Goal: Task Accomplishment & Management: Complete application form

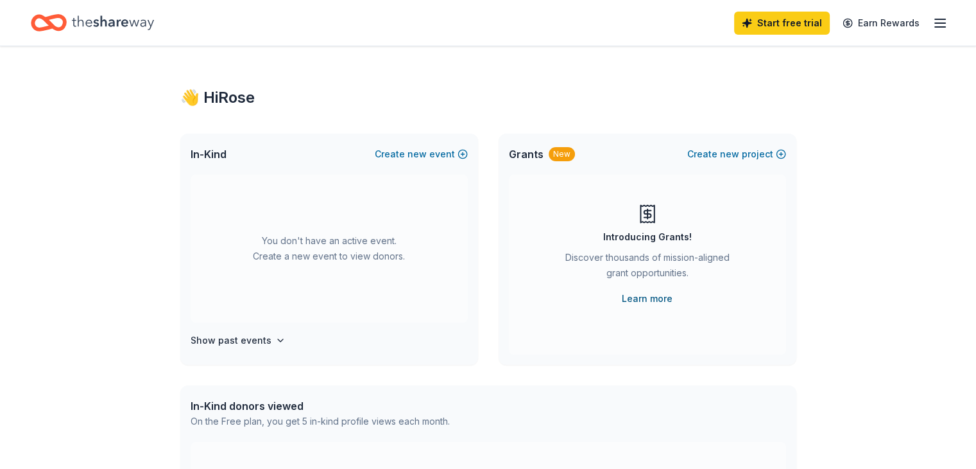
click at [657, 302] on link "Learn more" at bounding box center [647, 298] width 51 height 15
click at [255, 340] on h4 "Show past events" at bounding box center [231, 339] width 81 height 15
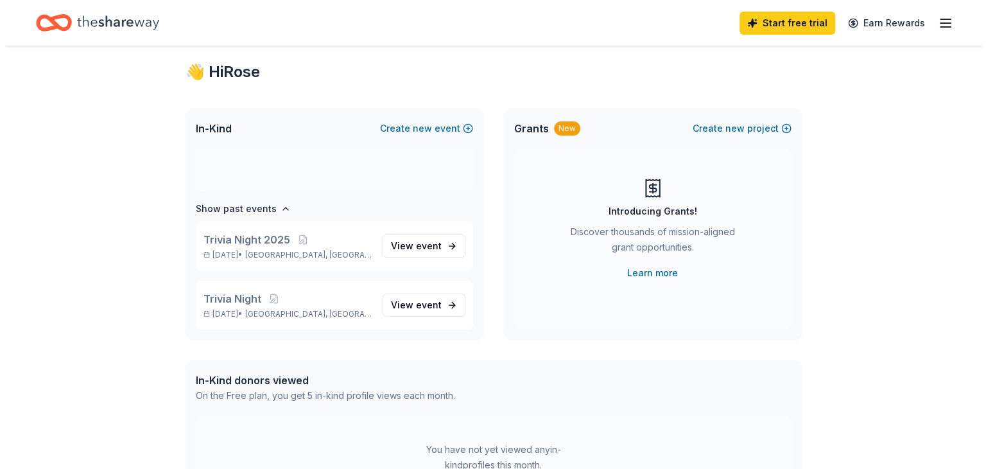
scroll to position [17, 0]
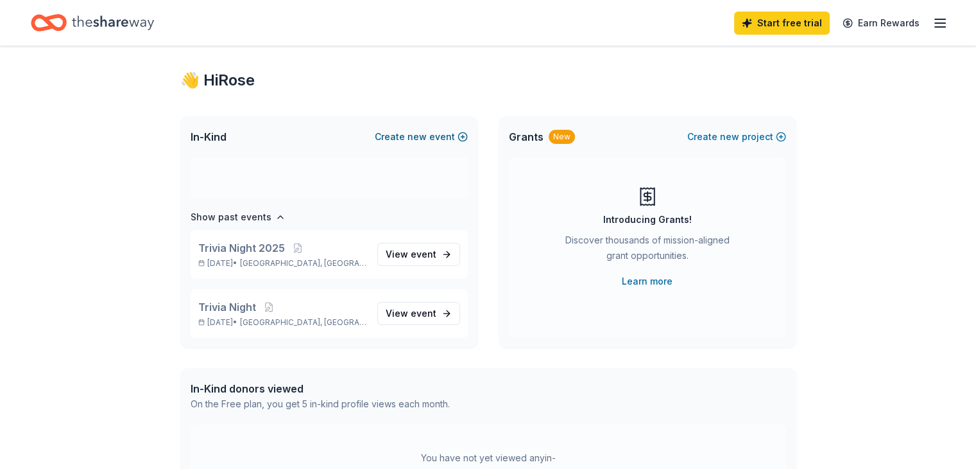
click at [429, 135] on button "Create new event" at bounding box center [421, 136] width 93 height 15
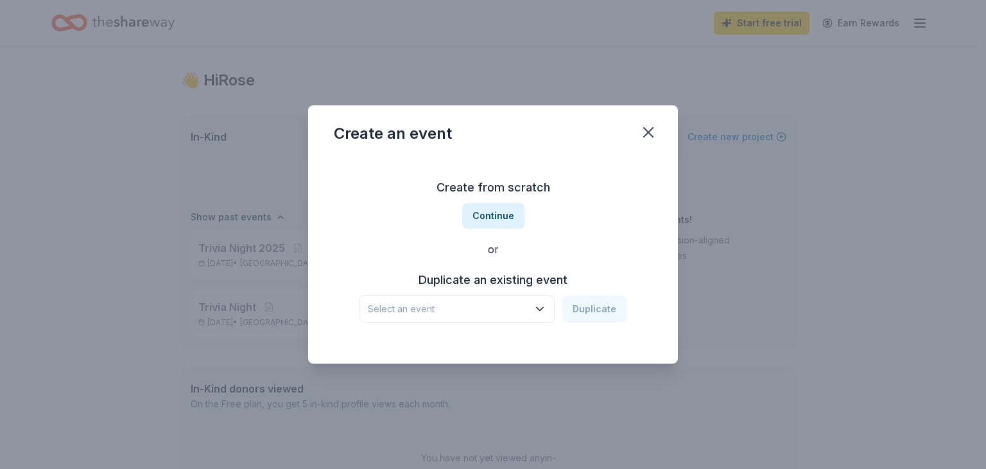
click at [494, 294] on div "Duplicate an existing event Select an event Duplicate" at bounding box center [493, 296] width 318 height 53
click at [495, 304] on span "Select an event" at bounding box center [448, 308] width 160 height 15
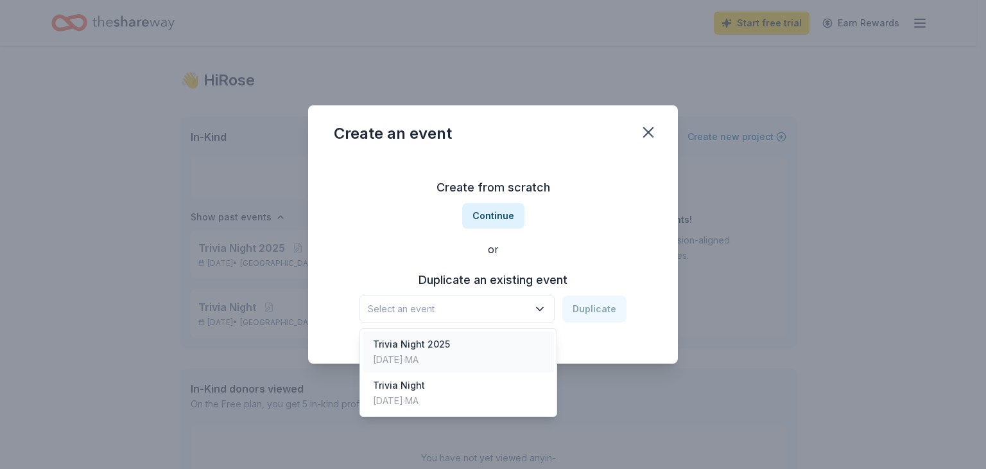
click at [449, 345] on div "Trivia Night 2025" at bounding box center [411, 343] width 77 height 15
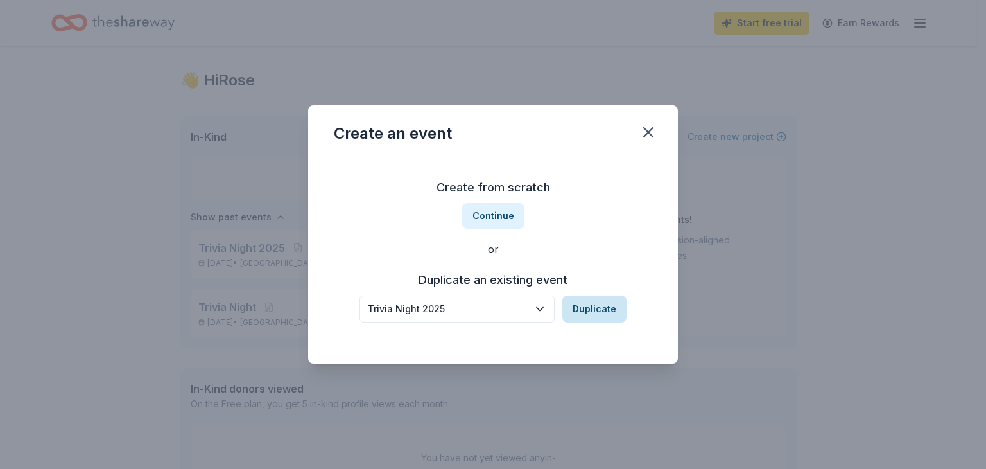
click at [605, 311] on button "Duplicate" at bounding box center [594, 308] width 64 height 27
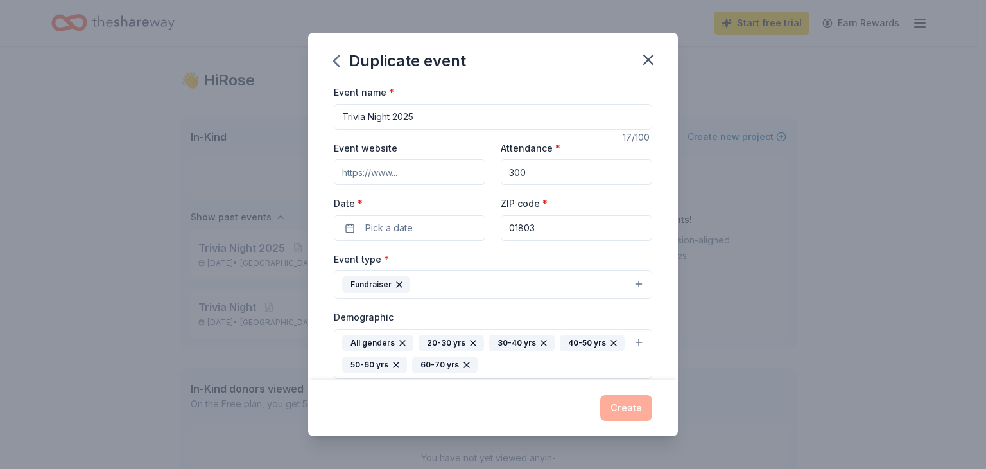
click at [410, 124] on input "Trivia Night 2025" at bounding box center [493, 117] width 318 height 26
click at [393, 227] on span "Pick a date" at bounding box center [388, 227] width 47 height 15
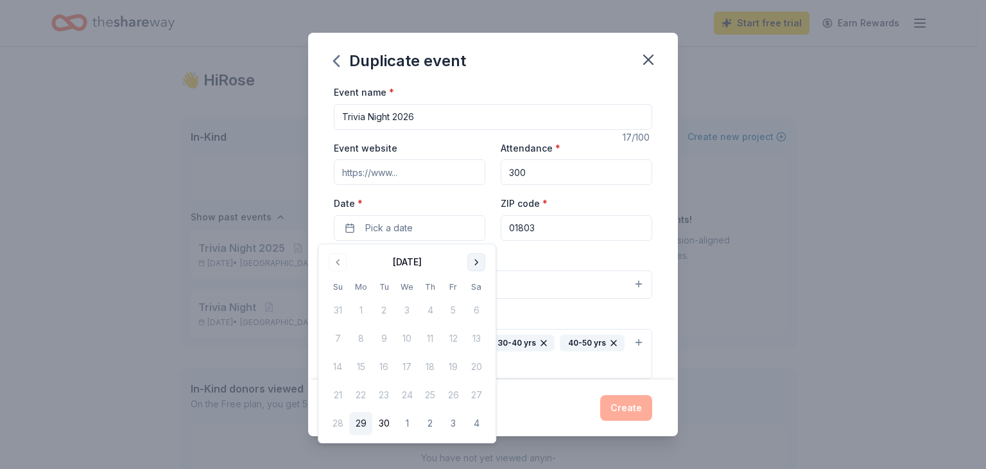
click at [478, 265] on button "Go to next month" at bounding box center [476, 262] width 18 height 18
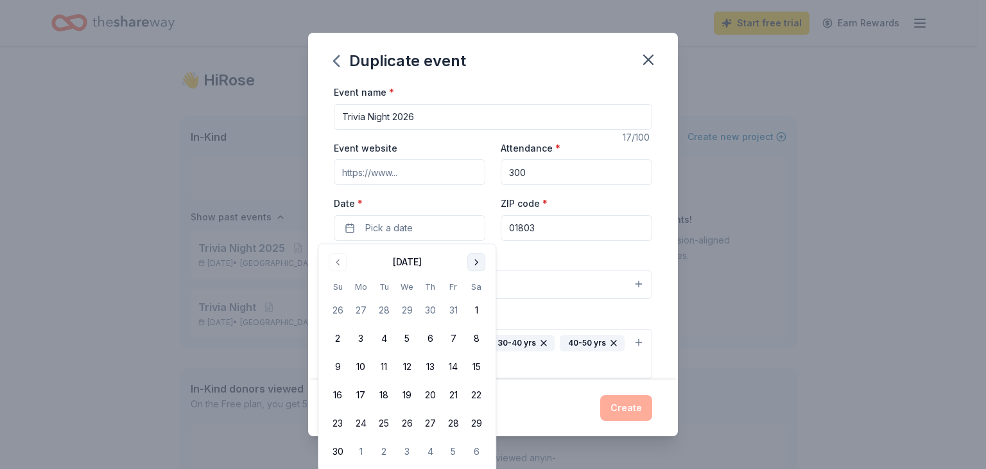
click at [478, 265] on button "Go to next month" at bounding box center [476, 262] width 18 height 18
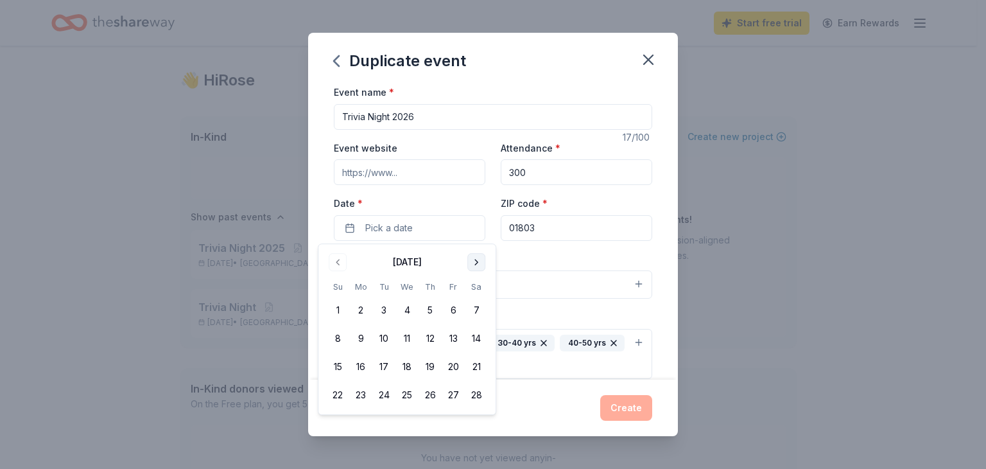
click at [478, 265] on button "Go to next month" at bounding box center [476, 262] width 18 height 18
click at [476, 340] on button "14" at bounding box center [476, 338] width 23 height 23
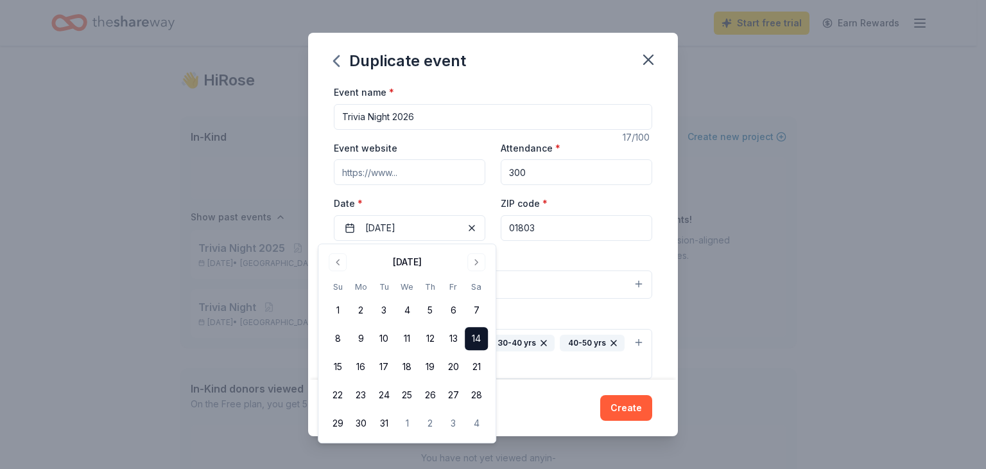
click at [575, 265] on div "Event type * Fundraiser" at bounding box center [493, 275] width 318 height 48
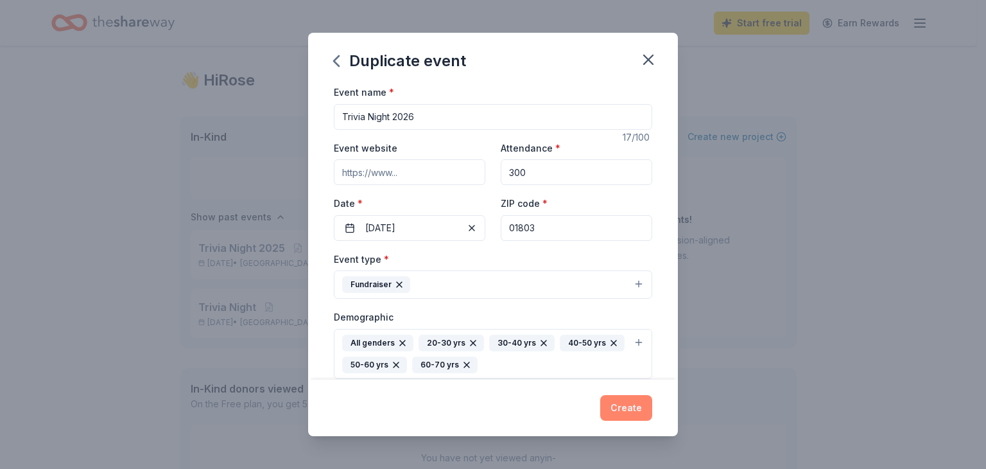
click at [616, 406] on button "Create" at bounding box center [626, 408] width 52 height 26
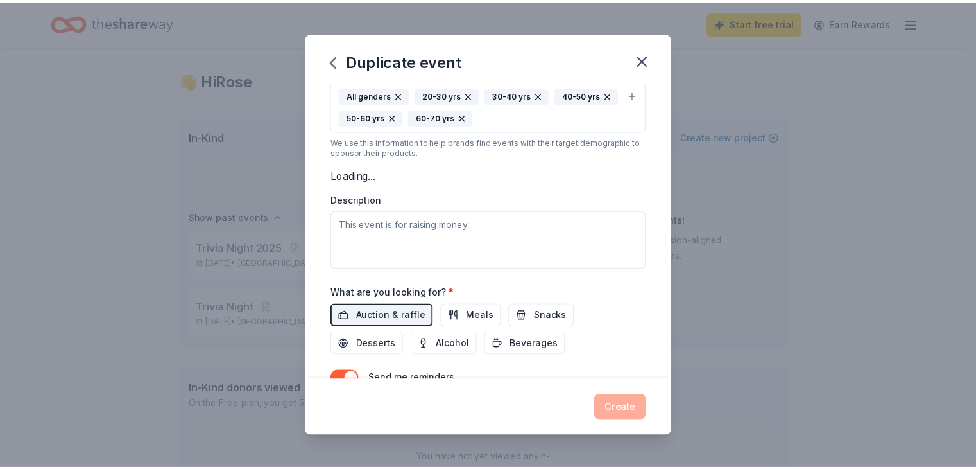
scroll to position [212, 0]
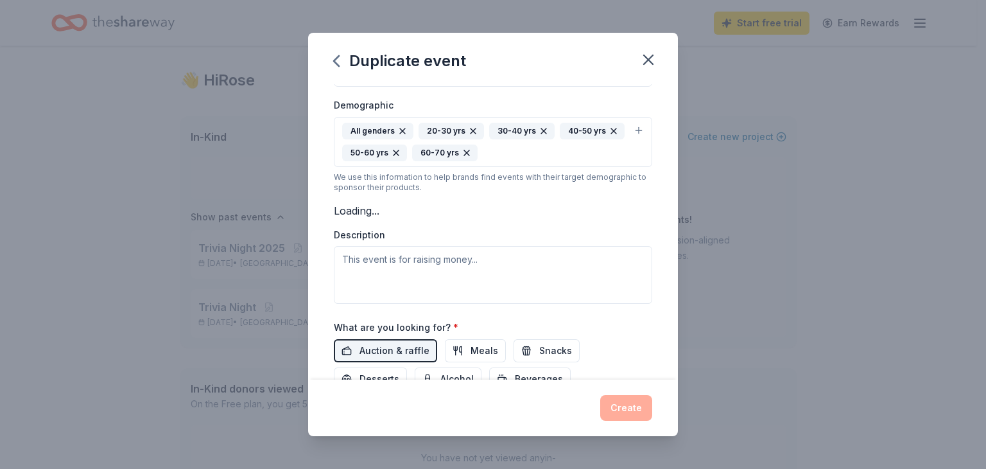
type input "Trivia Night 2025"
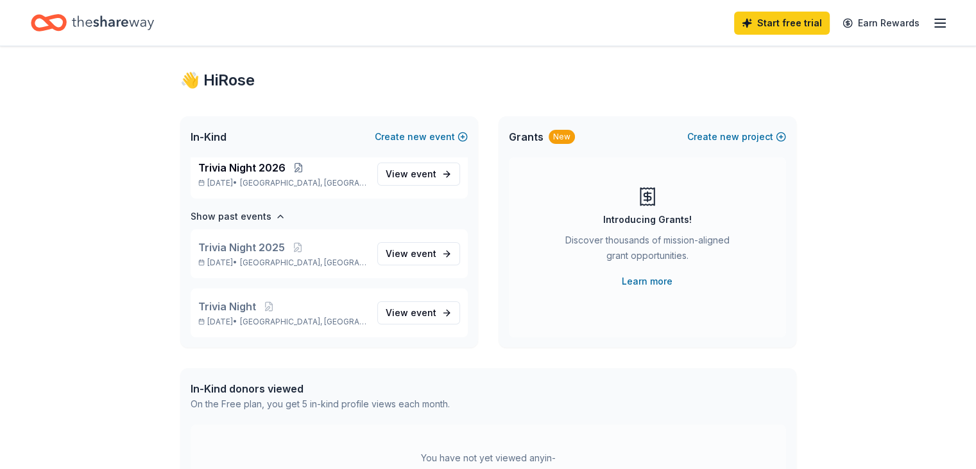
scroll to position [7, 0]
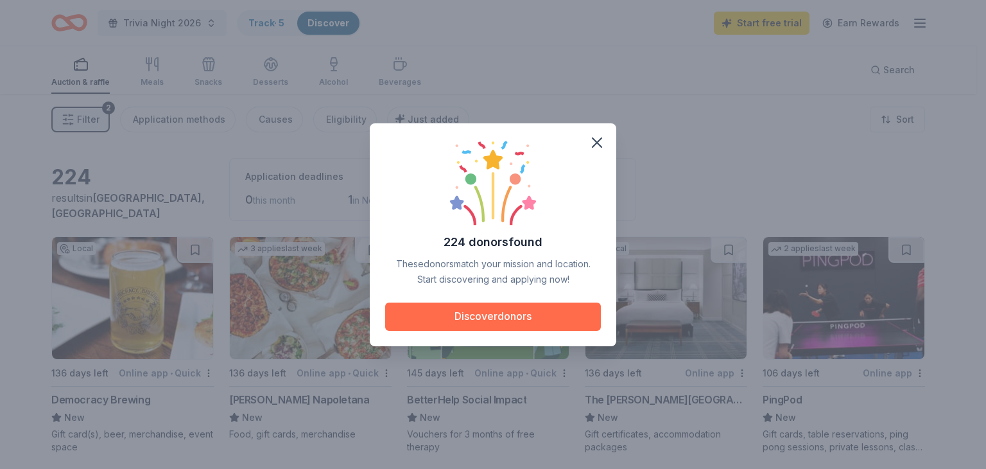
click at [479, 314] on button "Discover donors" at bounding box center [493, 316] width 216 height 28
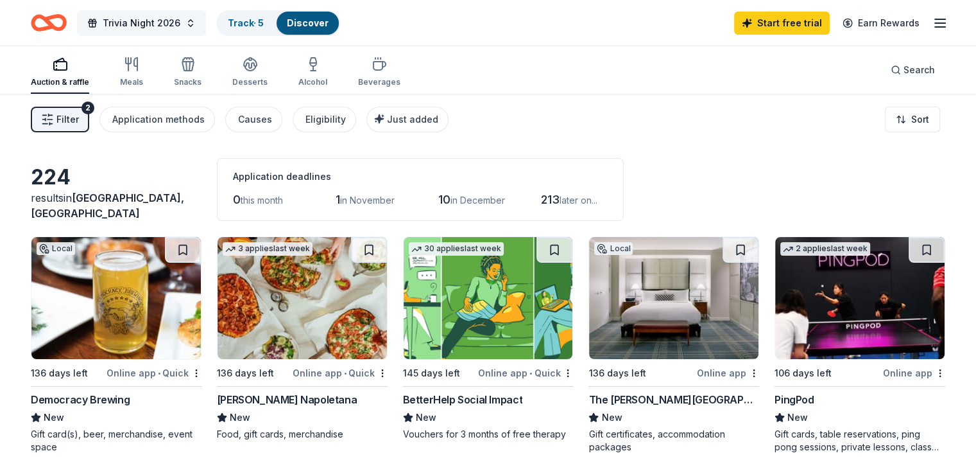
click at [162, 19] on span "Trivia Night 2026" at bounding box center [142, 22] width 78 height 15
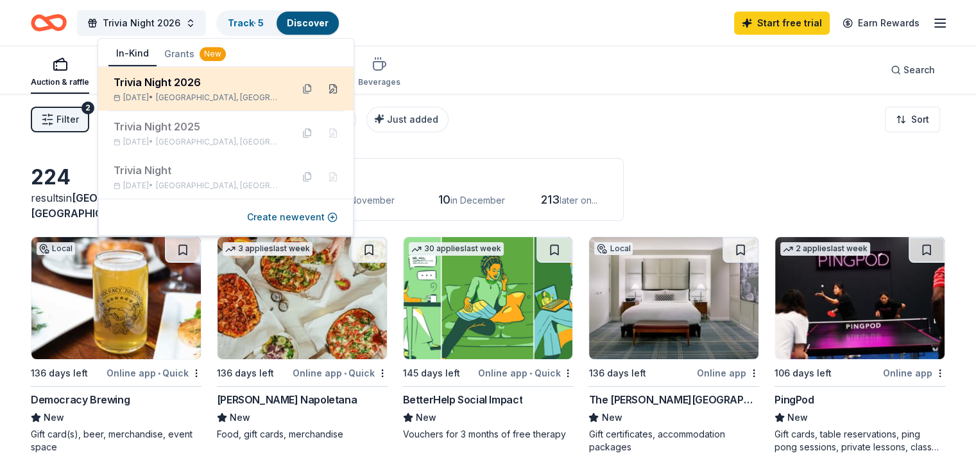
click at [336, 91] on button at bounding box center [333, 88] width 21 height 21
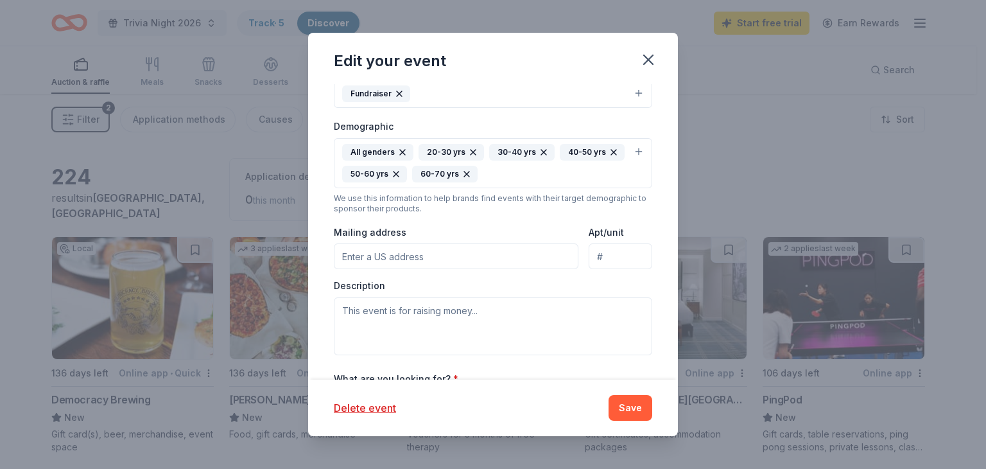
scroll to position [276, 0]
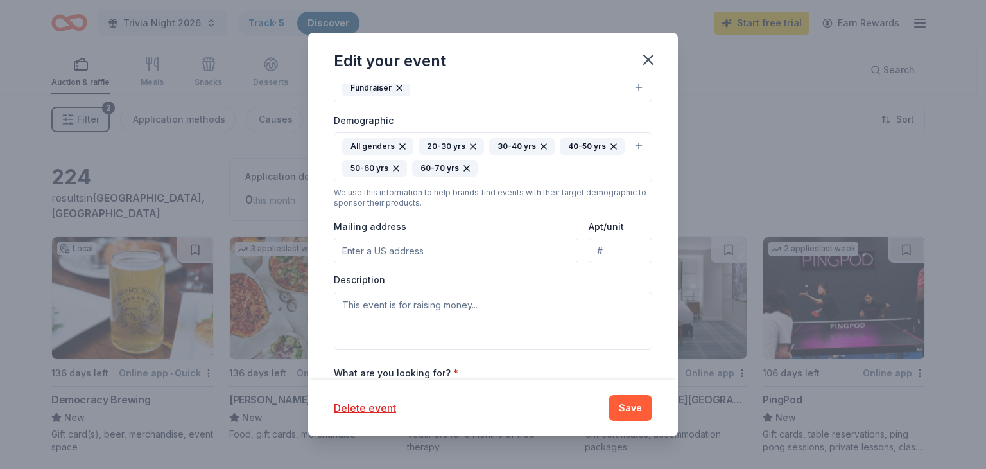
click at [372, 250] on input "Mailing address" at bounding box center [456, 250] width 245 height 26
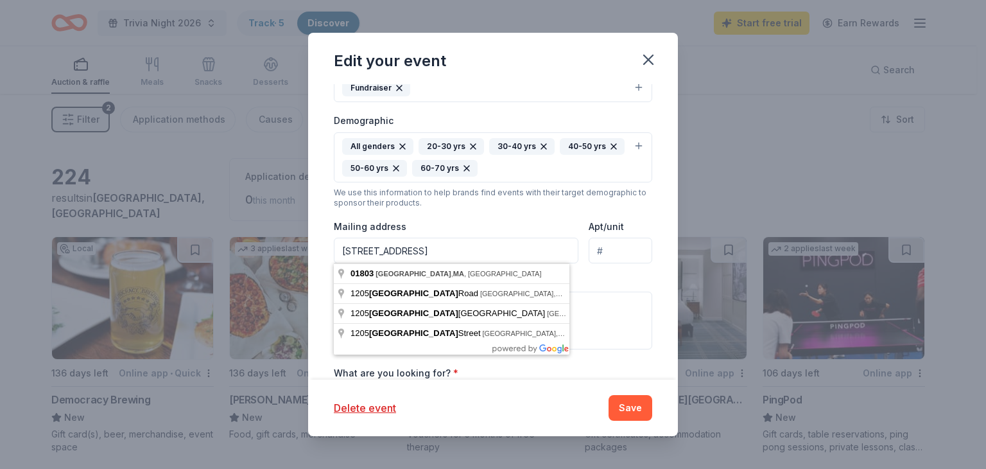
type input "[STREET_ADDRESS]"
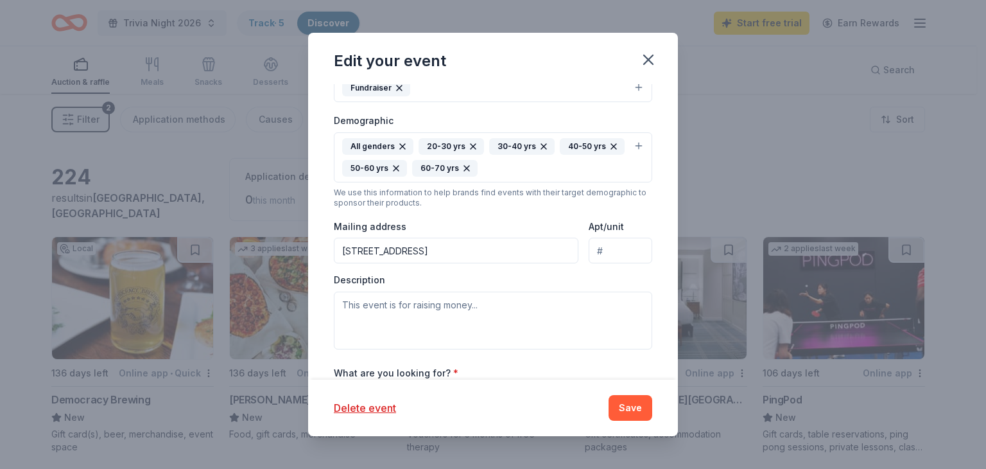
click at [737, 121] on div "Edit your event Update donors you've applied to Let donors know of any updates …" at bounding box center [493, 234] width 986 height 469
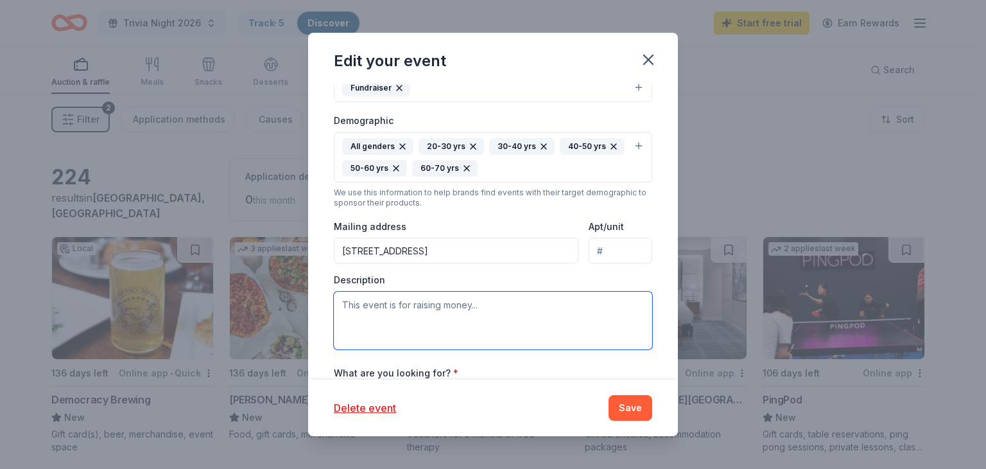
click at [468, 302] on textarea at bounding box center [493, 320] width 318 height 58
paste textarea "Our annual fundraiser will be held in March hosting 300+ people offering a fun …"
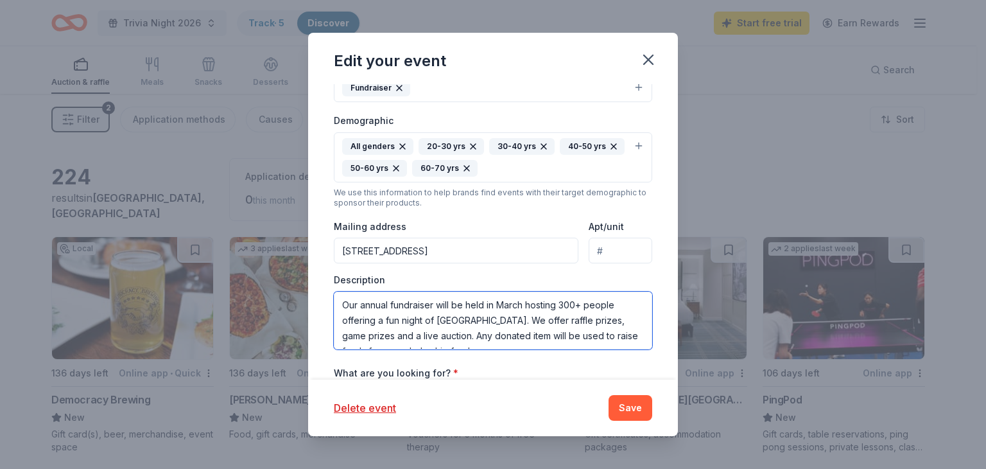
scroll to position [8, 0]
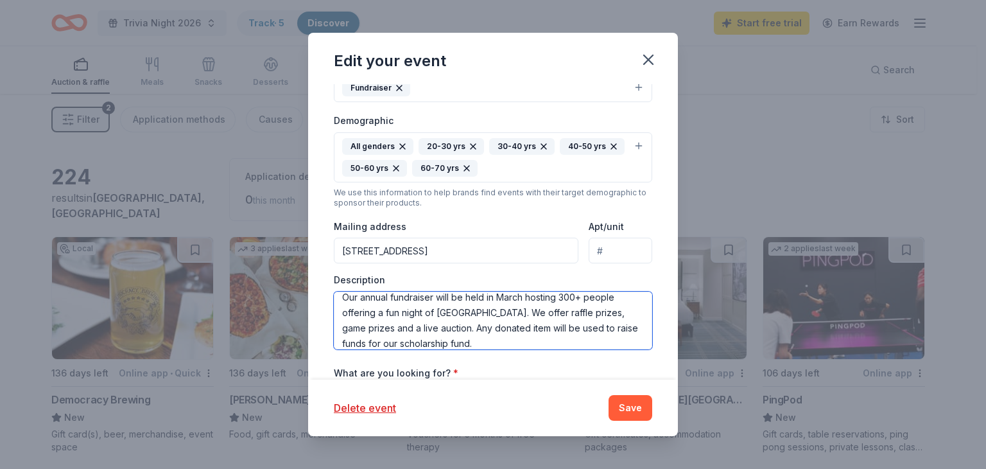
type textarea "Our annual fundraiser will be held in March hosting 300+ people offering a fun …"
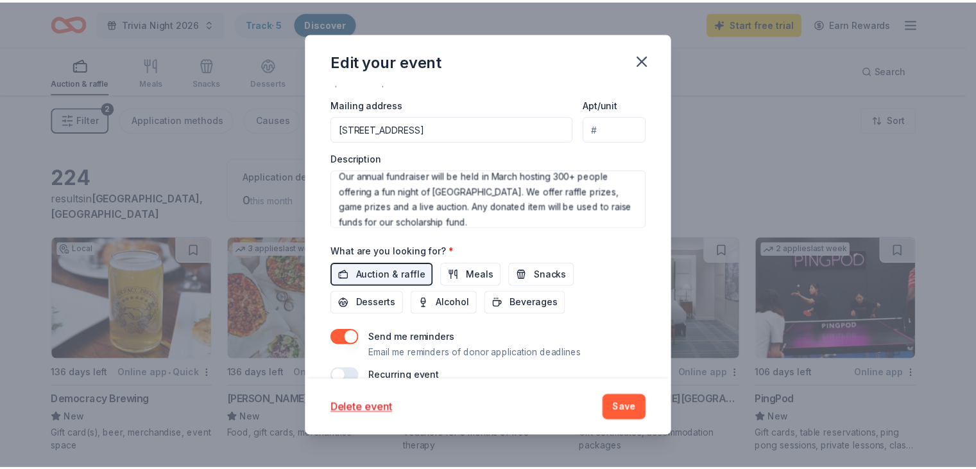
scroll to position [421, 0]
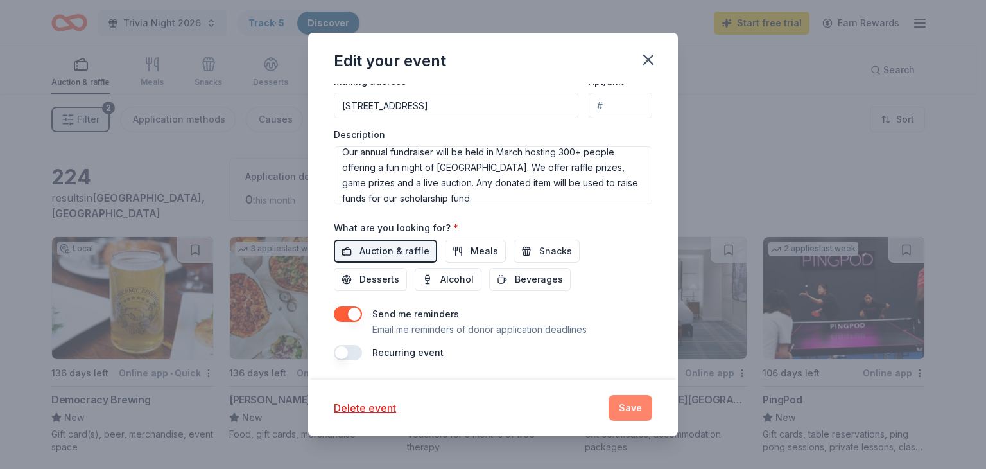
click at [635, 410] on button "Save" at bounding box center [630, 408] width 44 height 26
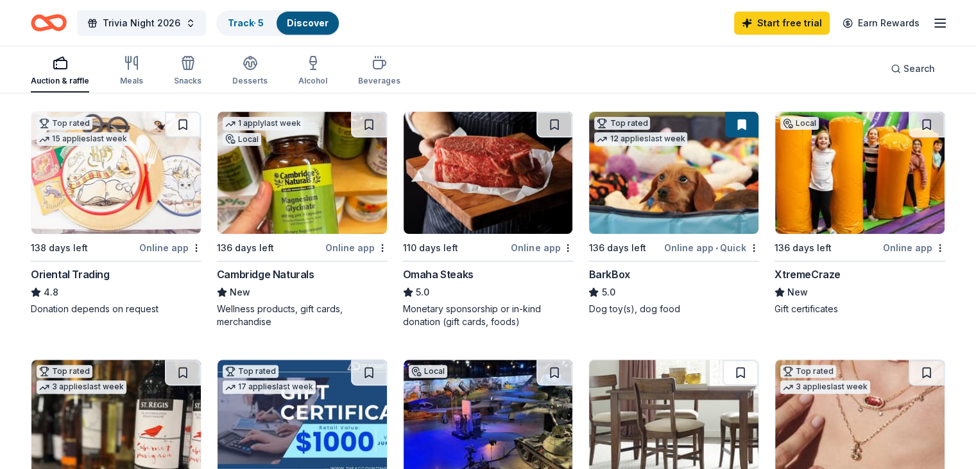
scroll to position [377, 0]
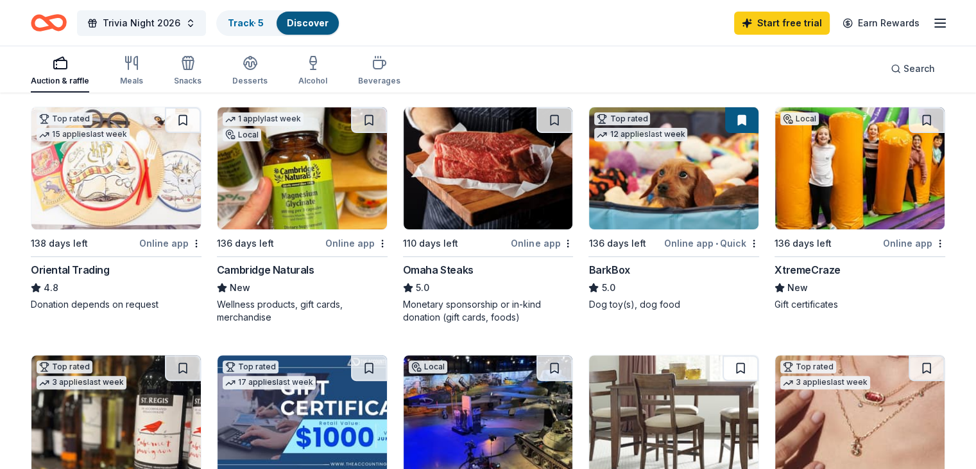
click at [457, 264] on div "Omaha Steaks" at bounding box center [438, 269] width 71 height 15
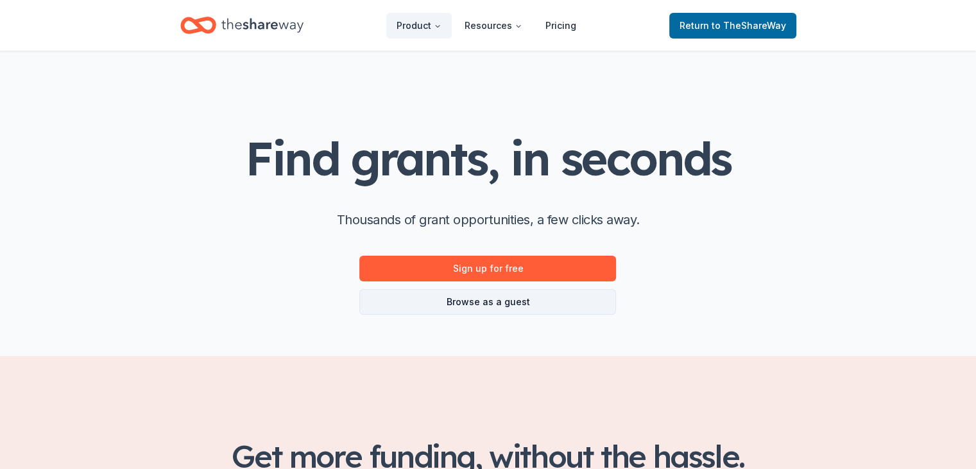
click at [507, 304] on link "Browse as a guest" at bounding box center [487, 302] width 257 height 26
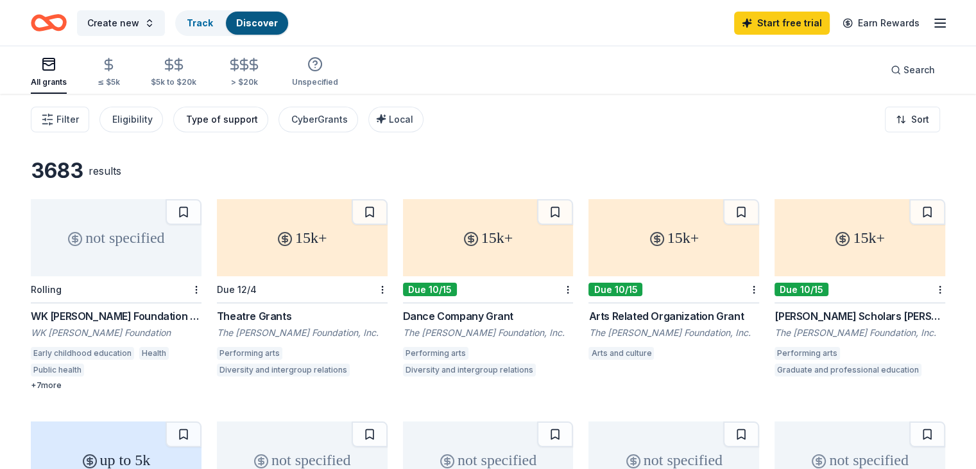
click at [236, 114] on div "Type of support" at bounding box center [222, 119] width 72 height 15
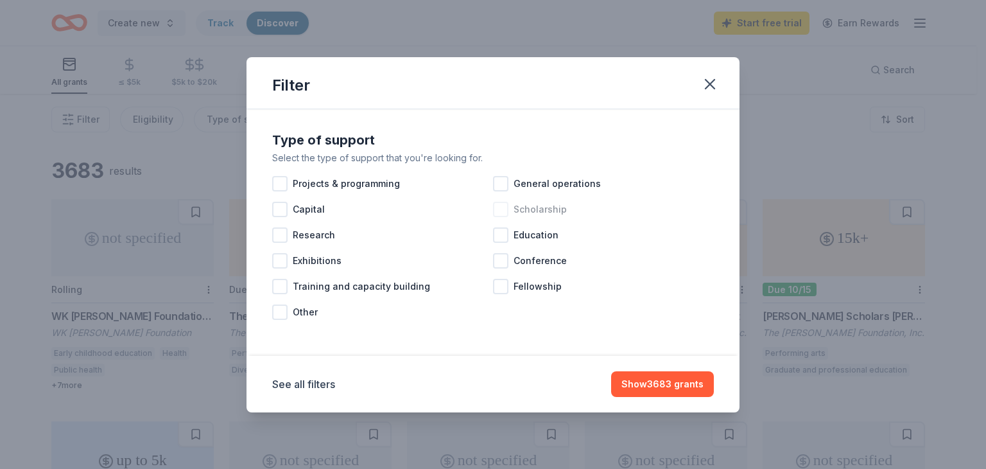
click at [503, 209] on div at bounding box center [500, 209] width 15 height 15
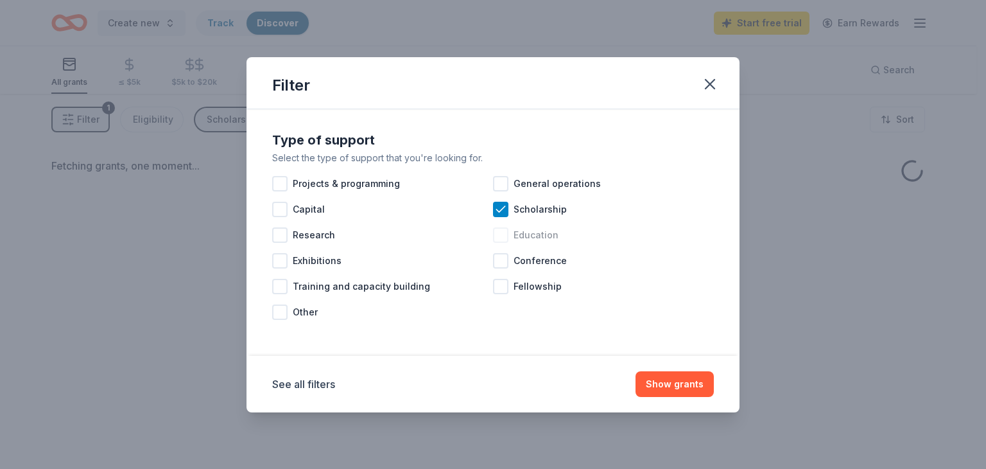
click at [503, 231] on div at bounding box center [500, 234] width 15 height 15
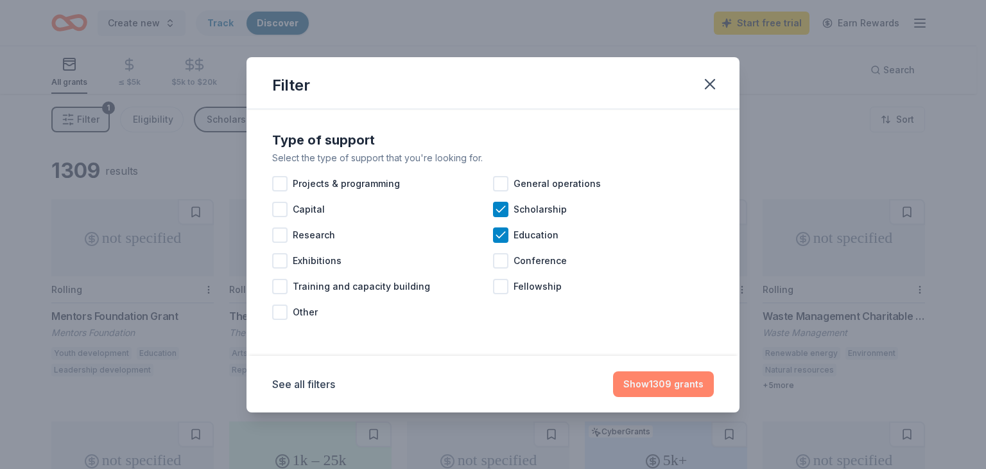
click at [669, 388] on button "Show 1309 grants" at bounding box center [663, 384] width 101 height 26
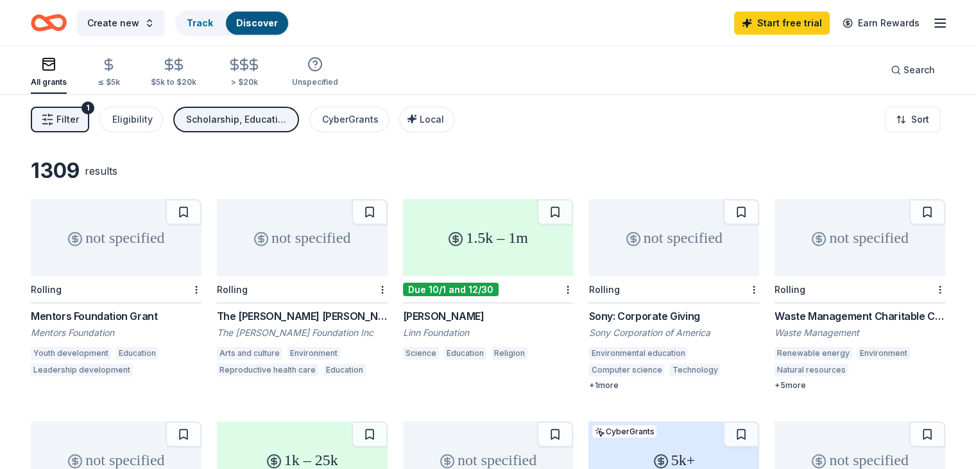
click at [79, 121] on span "Filter" at bounding box center [67, 119] width 22 height 15
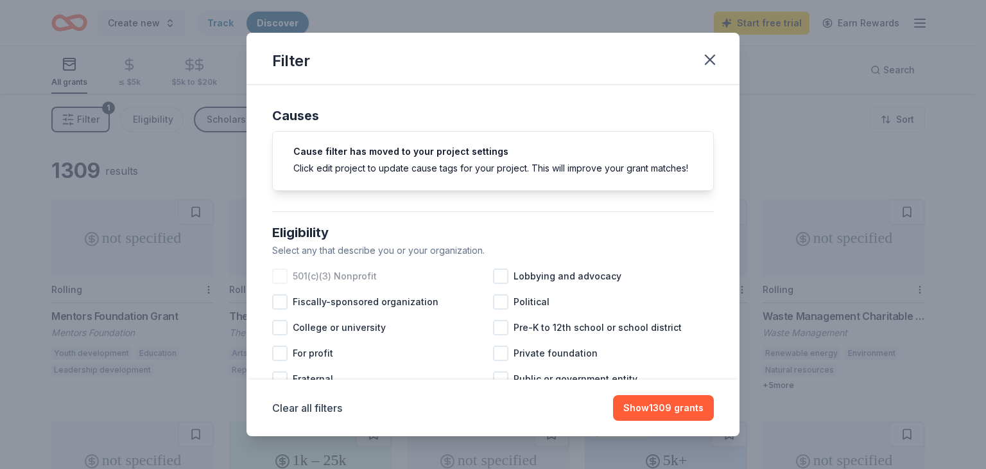
click at [284, 284] on div at bounding box center [279, 275] width 15 height 15
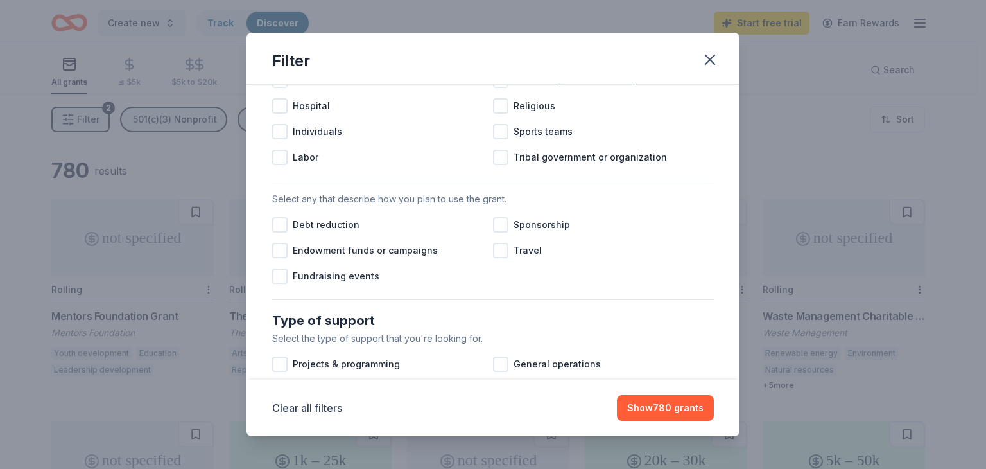
scroll to position [303, 0]
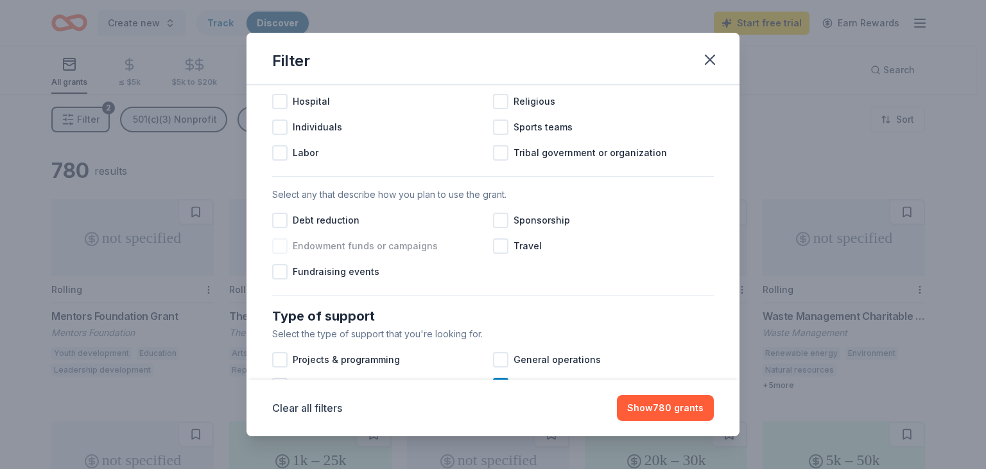
click at [285, 254] on div at bounding box center [279, 245] width 15 height 15
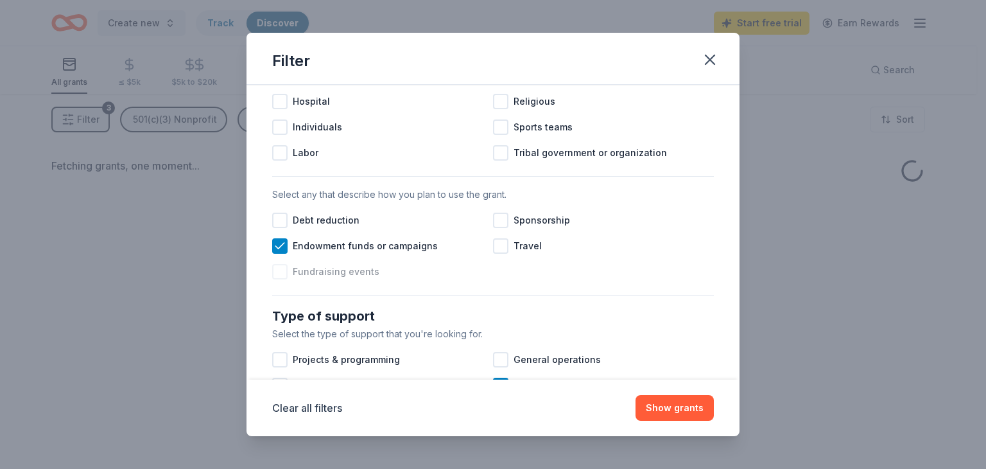
click at [282, 279] on div at bounding box center [279, 271] width 15 height 15
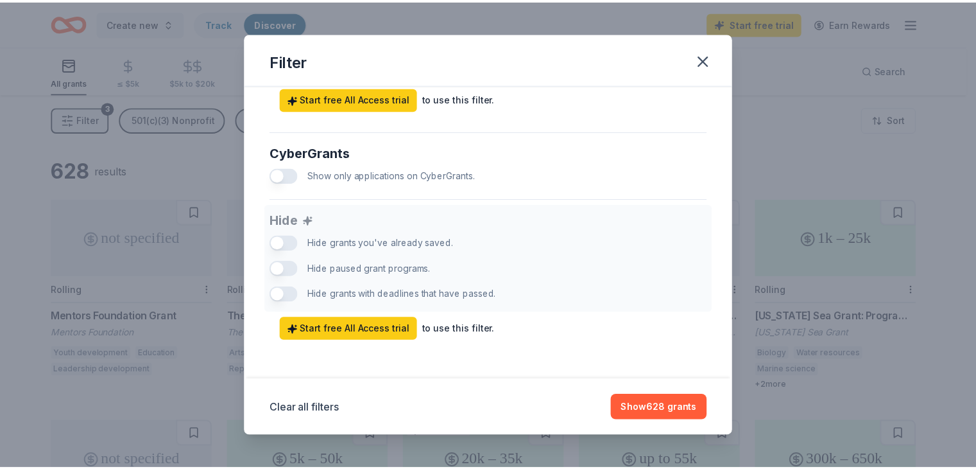
scroll to position [808, 0]
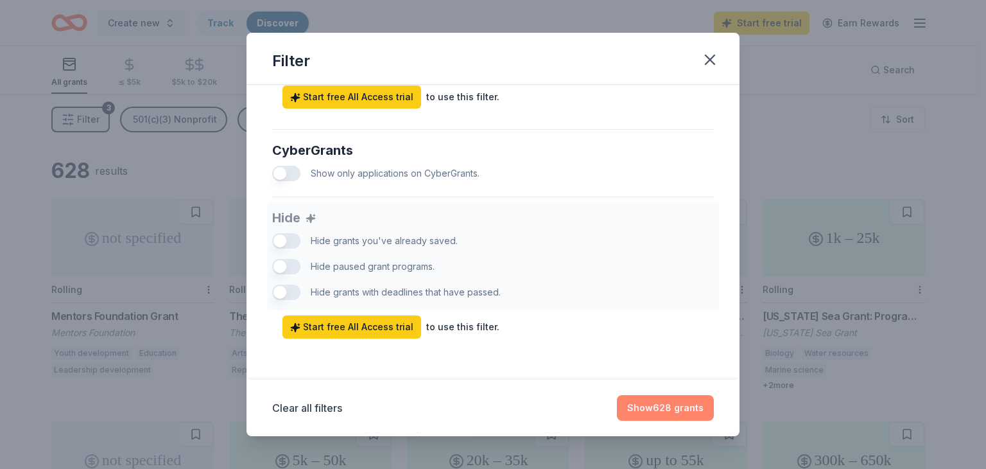
click at [654, 413] on button "Show 628 grants" at bounding box center [665, 408] width 97 height 26
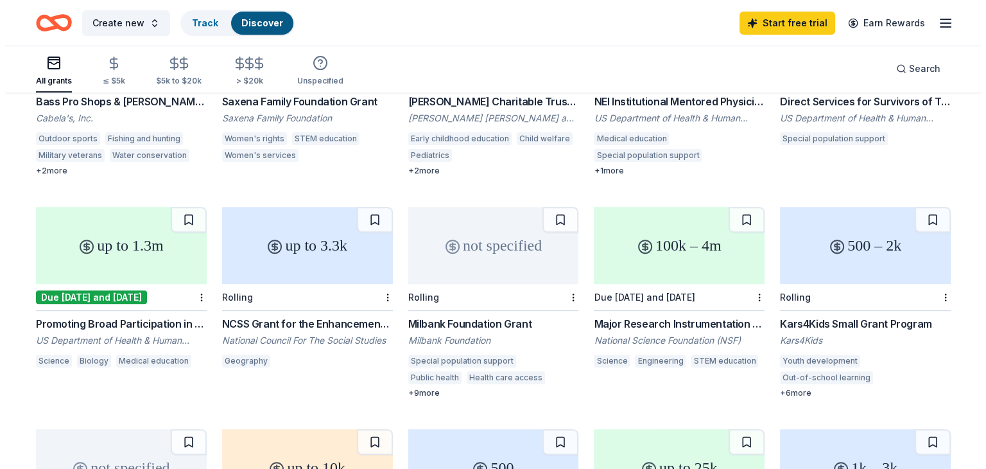
scroll to position [0, 0]
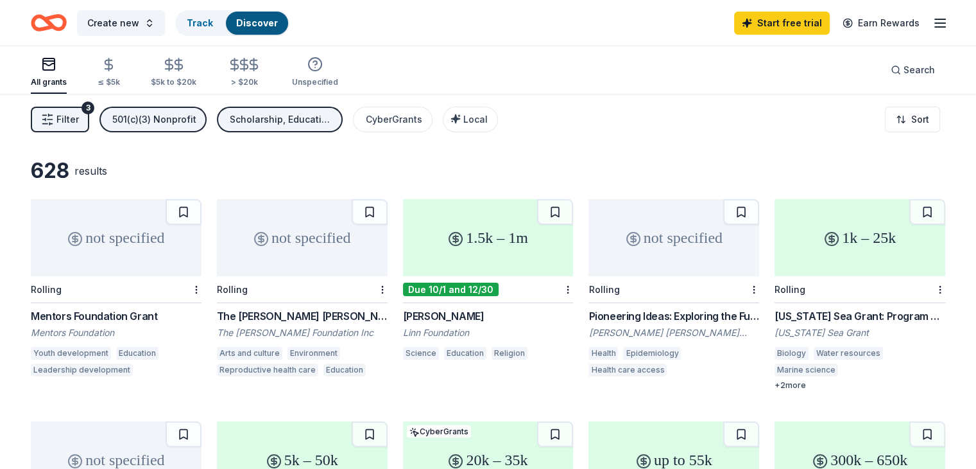
drag, startPoint x: 917, startPoint y: 154, endPoint x: 891, endPoint y: 42, distance: 115.2
click at [74, 119] on button "Filter 3" at bounding box center [60, 120] width 58 height 26
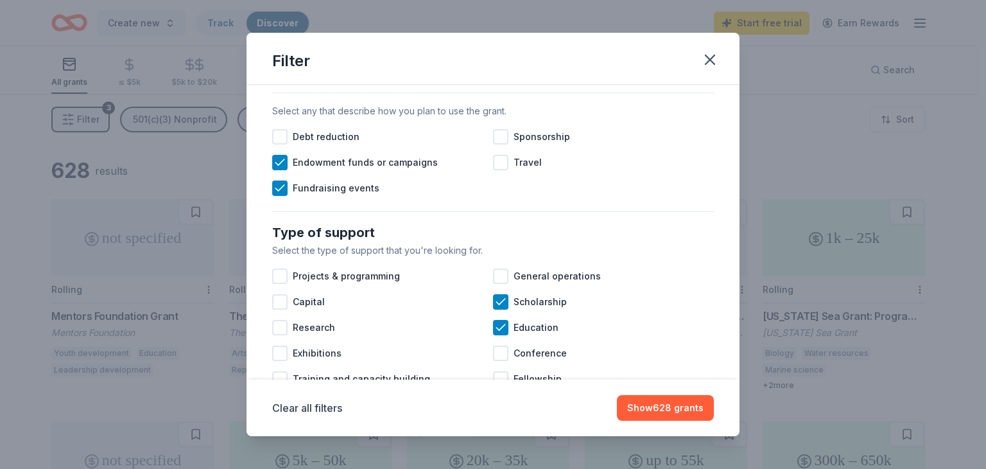
scroll to position [395, 0]
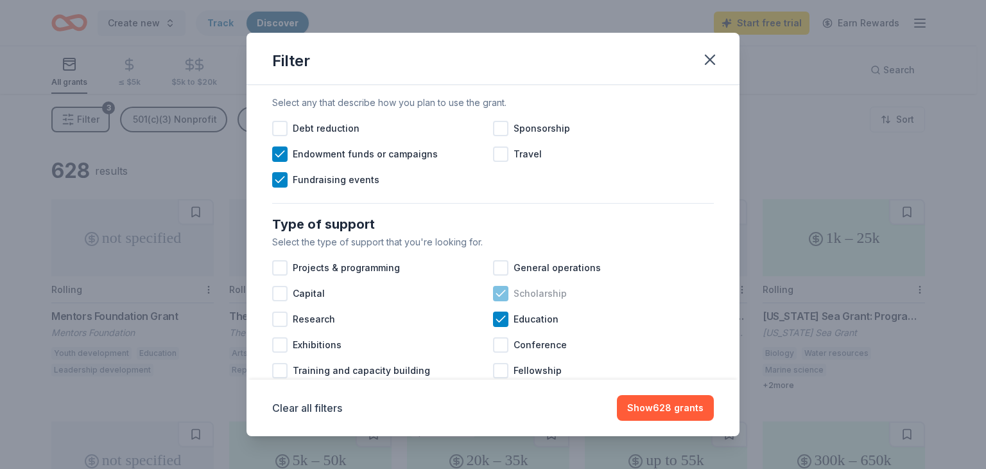
click at [524, 301] on span "Scholarship" at bounding box center [539, 293] width 53 height 15
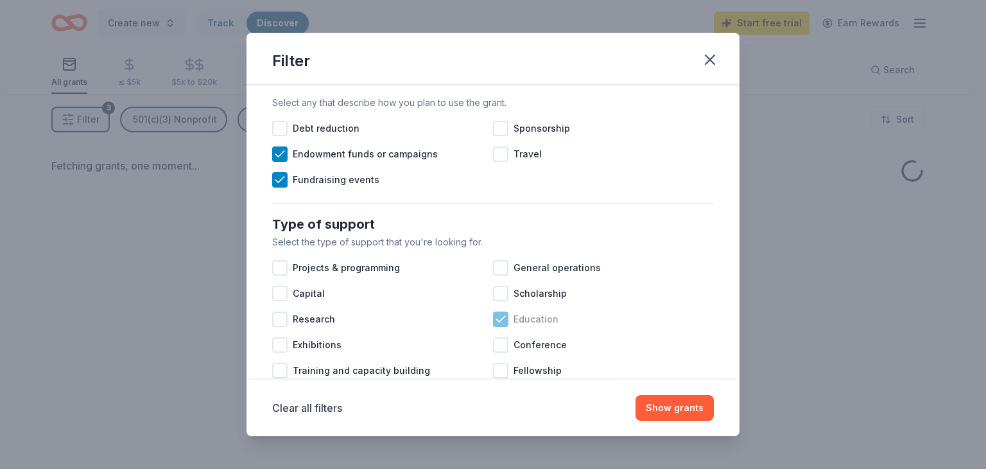
click at [513, 327] on span "Education" at bounding box center [535, 318] width 45 height 15
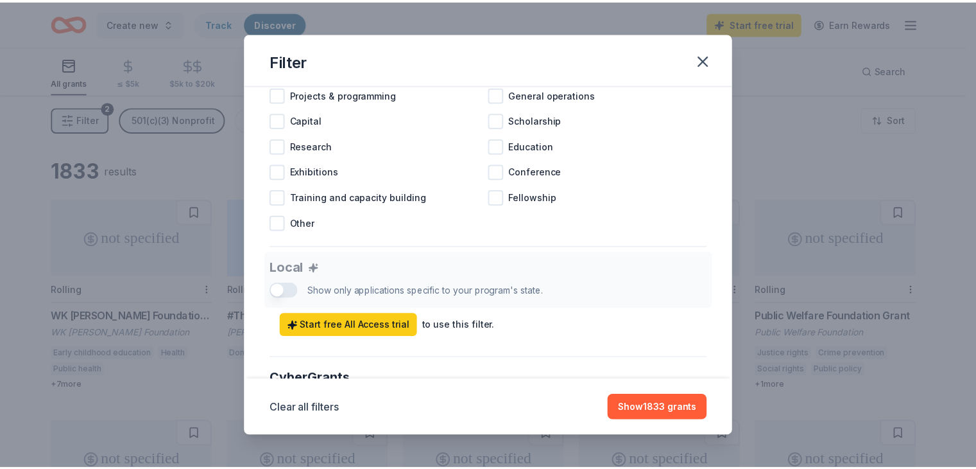
scroll to position [562, 0]
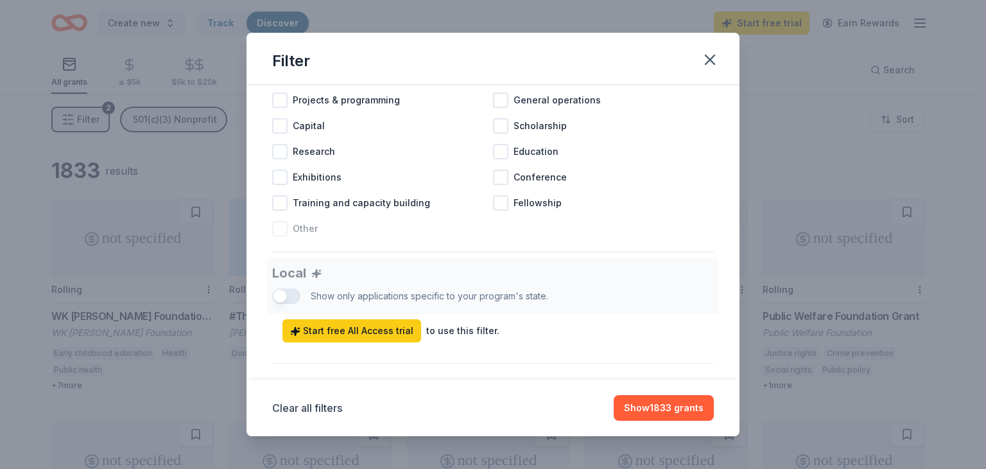
click at [277, 236] on div at bounding box center [279, 228] width 15 height 15
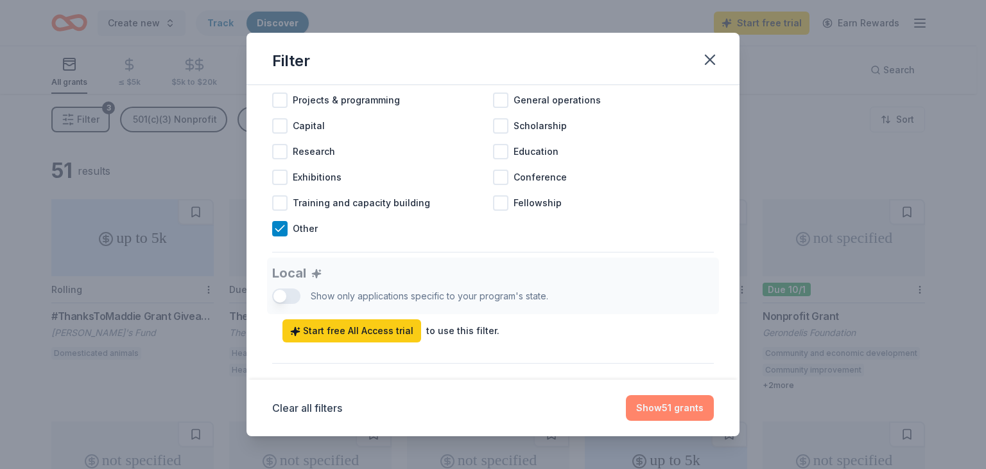
click at [670, 408] on button "Show 51 grants" at bounding box center [670, 408] width 88 height 26
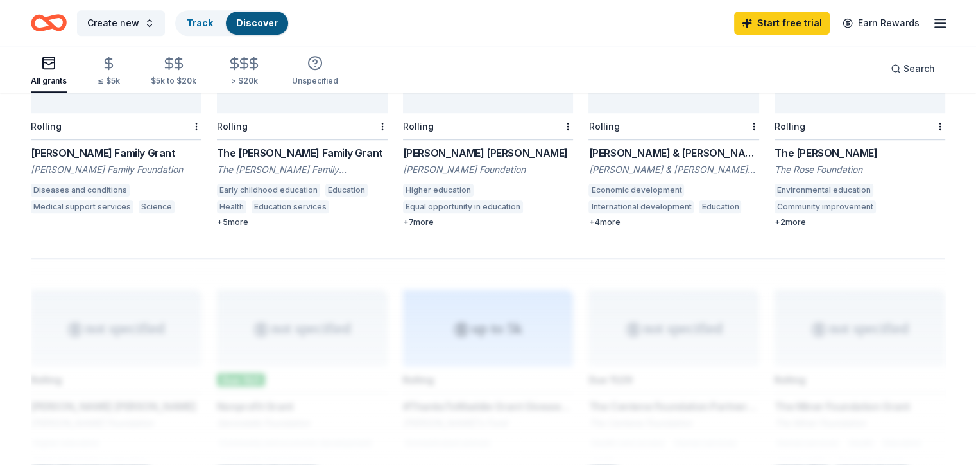
scroll to position [847, 0]
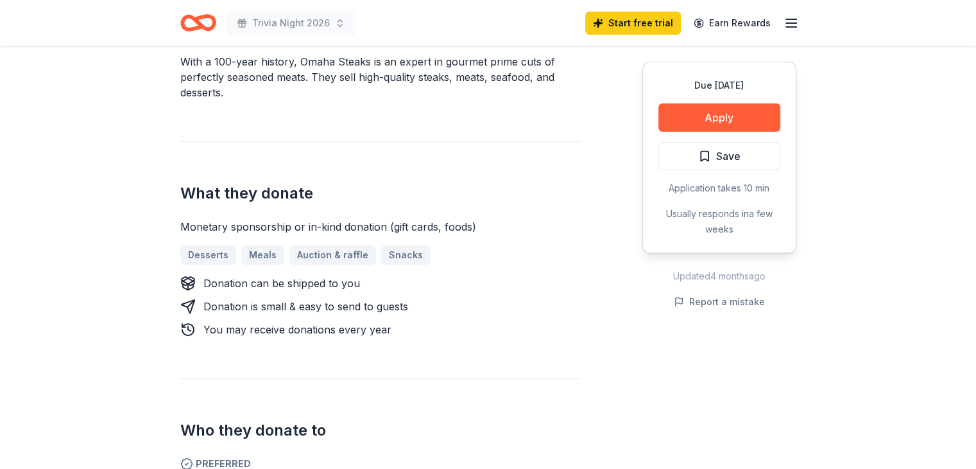
scroll to position [436, 0]
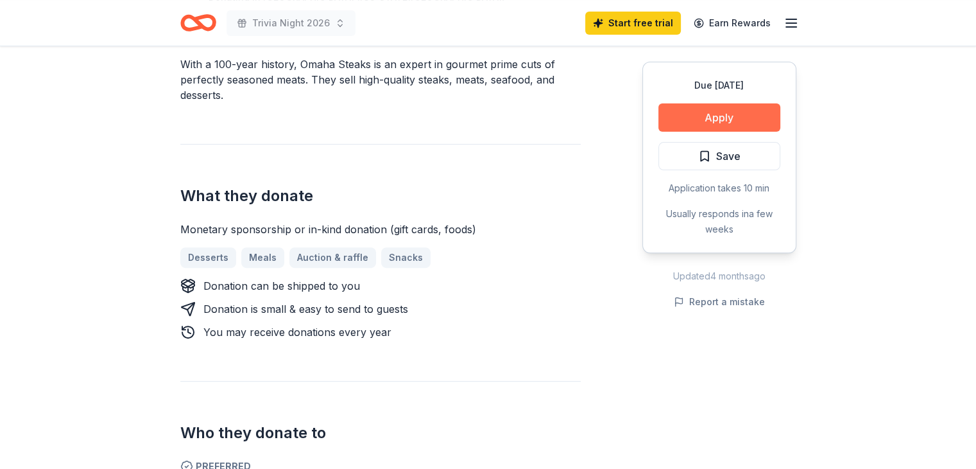
click at [725, 116] on button "Apply" at bounding box center [720, 117] width 122 height 28
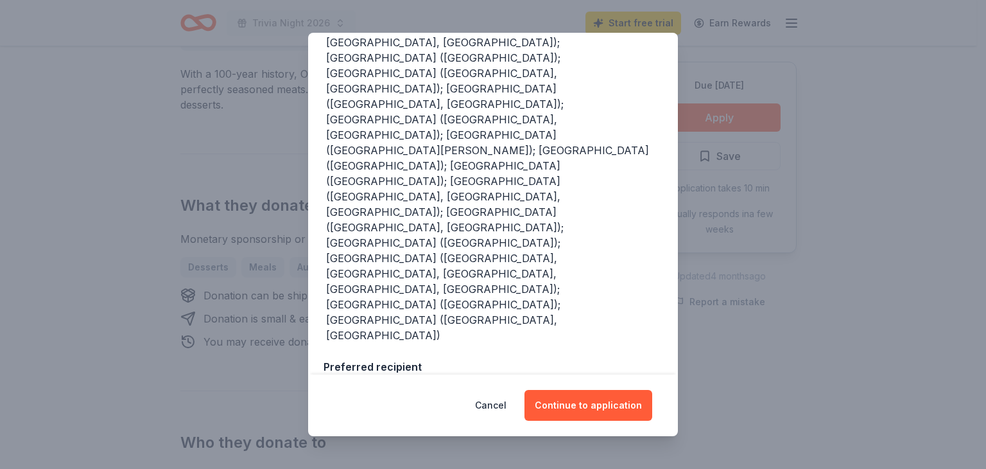
scroll to position [287, 0]
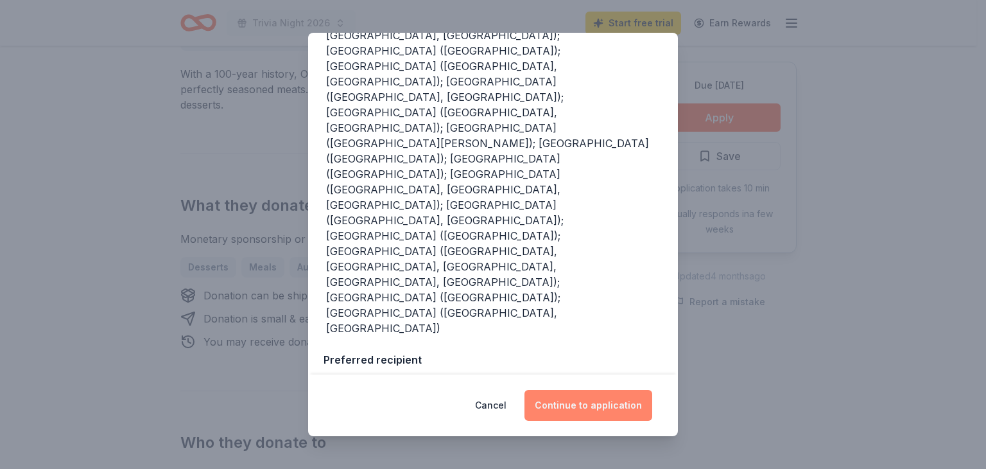
click at [562, 411] on button "Continue to application" at bounding box center [588, 405] width 128 height 31
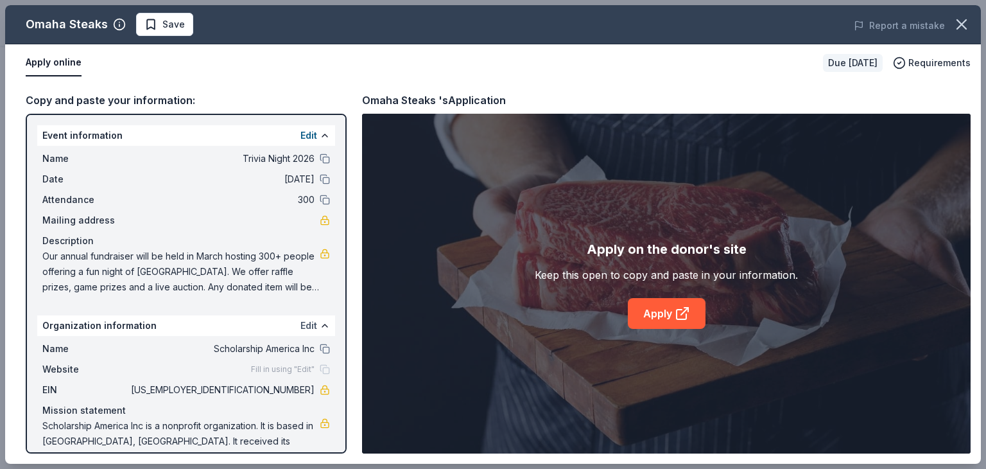
click at [300, 325] on button "Edit" at bounding box center [308, 325] width 17 height 15
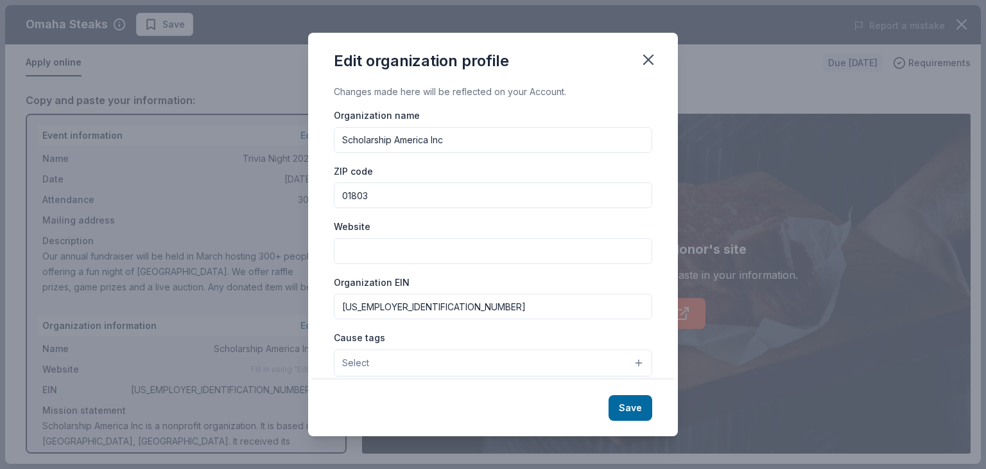
click at [453, 258] on input "Website" at bounding box center [493, 251] width 318 height 26
paste input "https://bcsfds.dollarsforscholars.org/index.php?section=chapterWebsite&action=m…"
type input "https://bcsfds.dollarsforscholars.org/index.php?section=chapterWebsite&action=m…"
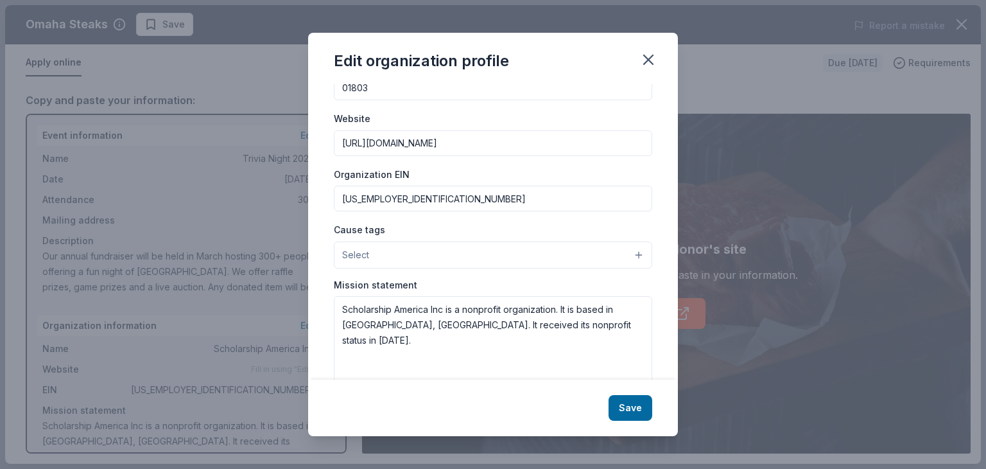
scroll to position [112, 0]
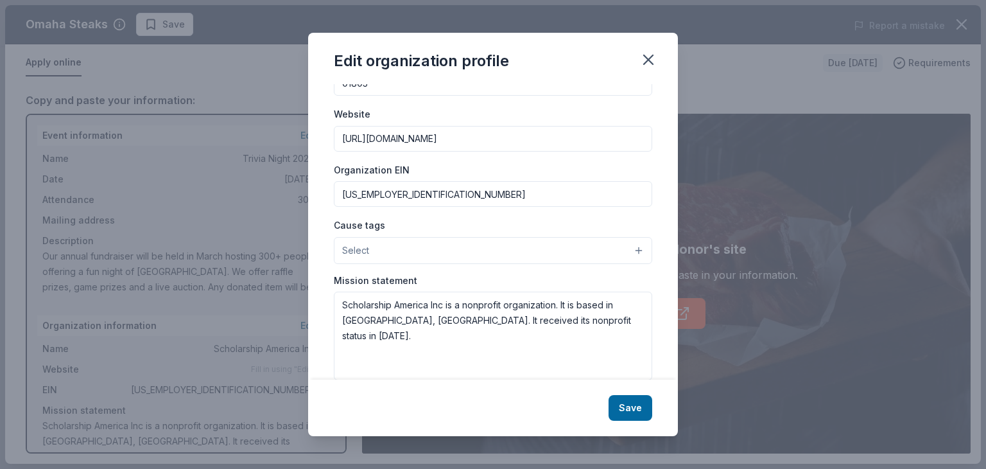
click at [626, 248] on button "Select" at bounding box center [493, 250] width 318 height 27
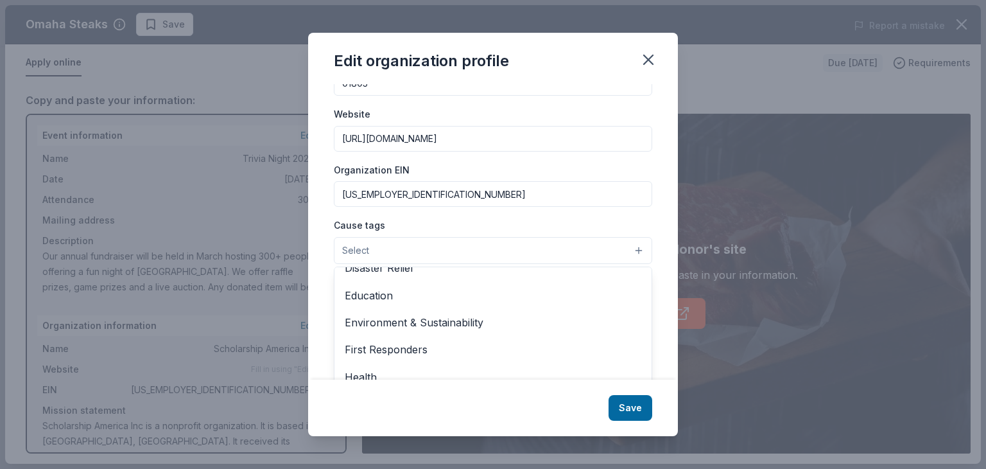
scroll to position [98, 0]
click at [533, 295] on span "Education" at bounding box center [493, 294] width 297 height 17
click at [632, 413] on div "Edit organization profile Changes made here will be reflected on your Account. …" at bounding box center [493, 234] width 370 height 403
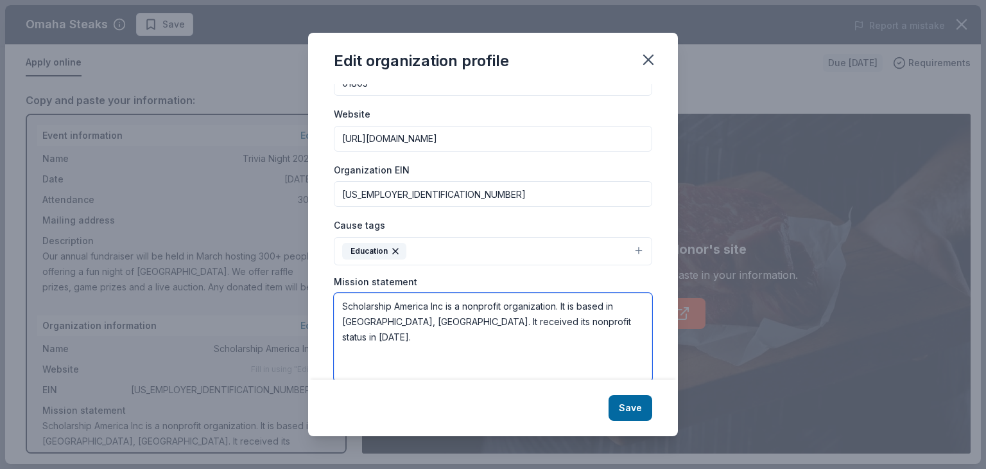
drag, startPoint x: 575, startPoint y: 327, endPoint x: 327, endPoint y: 298, distance: 249.4
click at [327, 298] on div "Changes made here will be reflected on your Account. Organization name Scholars…" at bounding box center [493, 231] width 370 height 295
paste textarea "The Burlington Community Scholarship Foundation Dollars for Scholars mission is…"
type textarea "The Burlington Community Scholarship Foundation Dollars for Scholars mission is…"
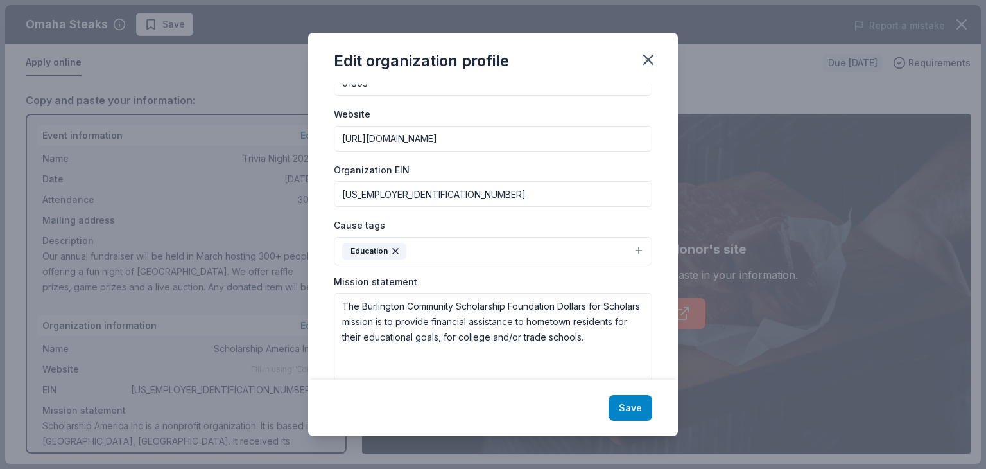
click at [626, 406] on button "Save" at bounding box center [630, 408] width 44 height 26
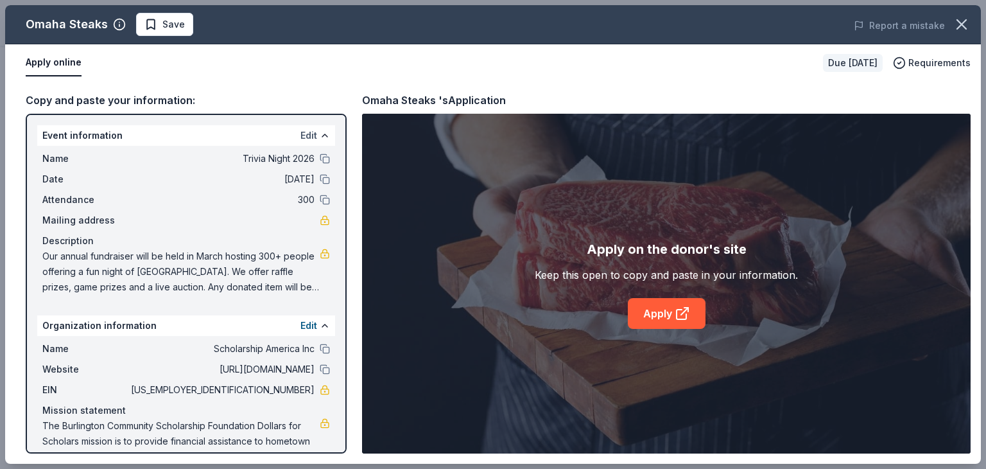
click at [304, 137] on button "Edit" at bounding box center [308, 135] width 17 height 15
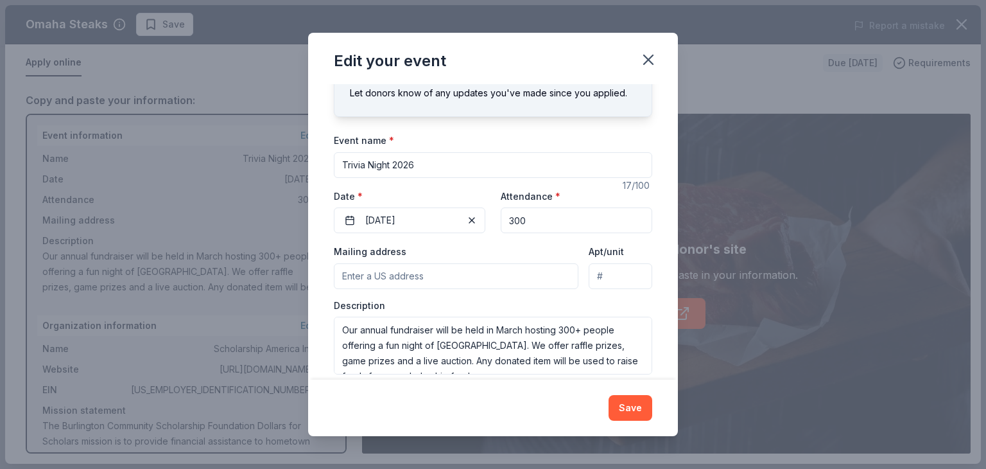
scroll to position [70, 0]
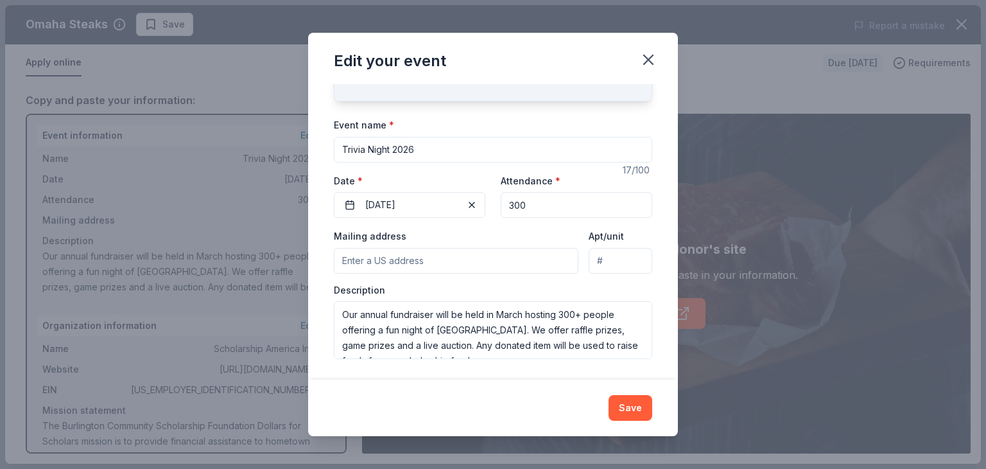
click at [421, 259] on input "Mailing address" at bounding box center [456, 261] width 245 height 26
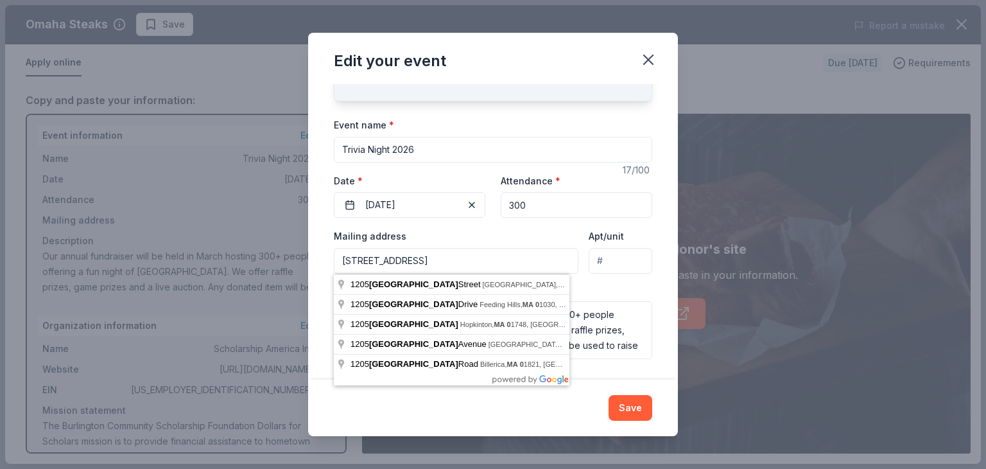
type input "[STREET_ADDRESS]"
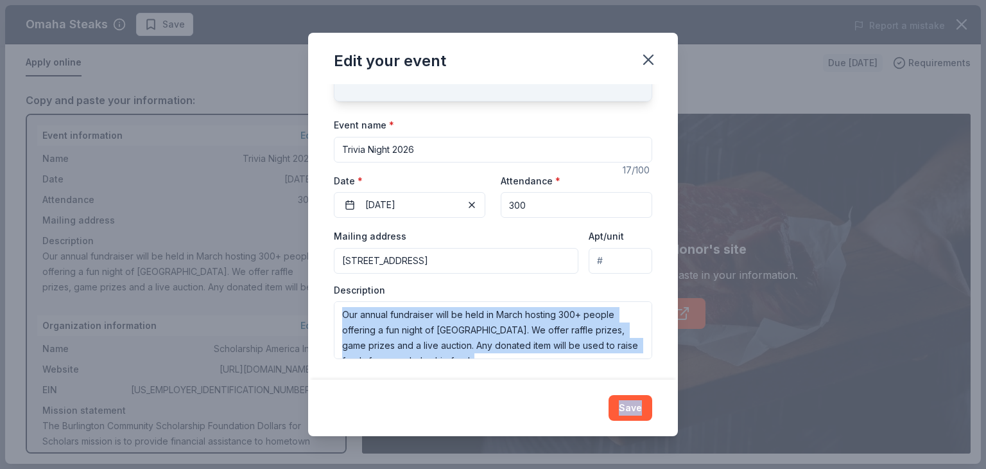
drag, startPoint x: 679, startPoint y: 352, endPoint x: 680, endPoint y: 390, distance: 37.9
click at [680, 390] on div "Edit your event Changes made here will update the Event too. Update donors you'…" at bounding box center [493, 234] width 986 height 469
click at [624, 409] on button "Save" at bounding box center [630, 408] width 44 height 26
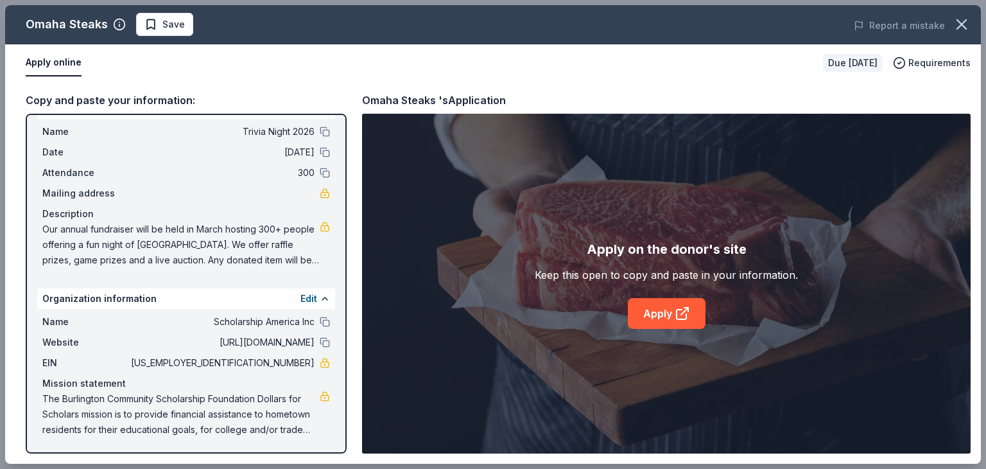
scroll to position [0, 0]
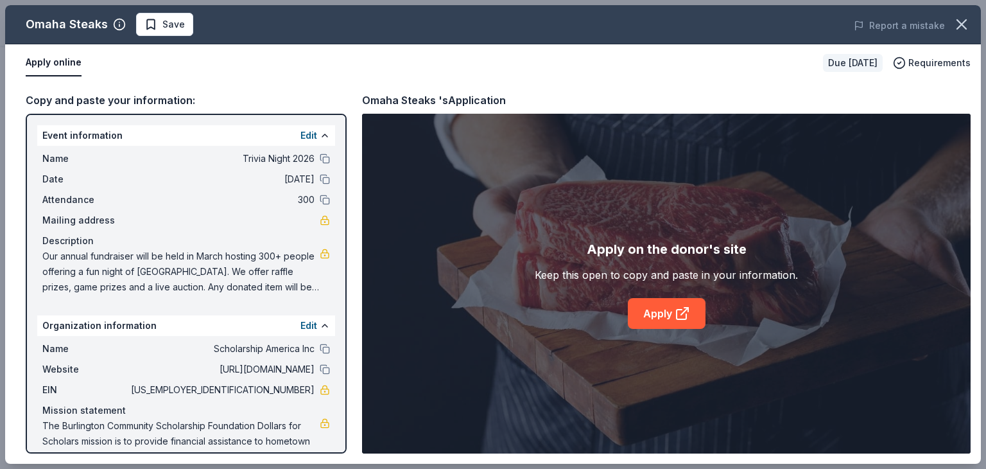
click at [119, 96] on div "Copy and paste your information:" at bounding box center [186, 100] width 321 height 17
click at [300, 134] on button "Edit" at bounding box center [308, 135] width 17 height 15
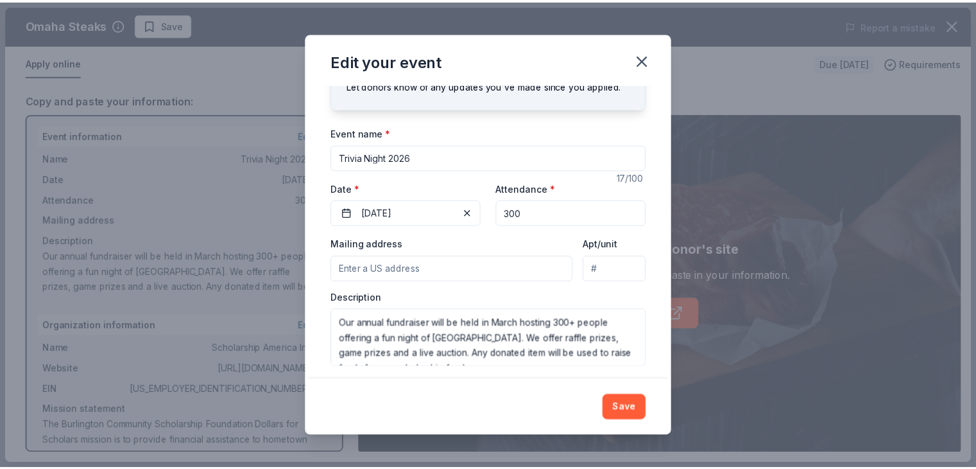
scroll to position [70, 0]
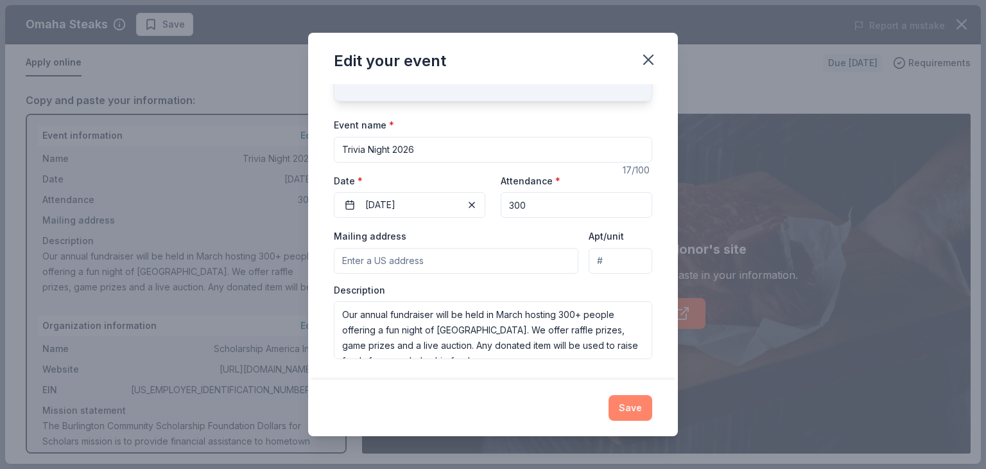
click at [634, 409] on button "Save" at bounding box center [630, 408] width 44 height 26
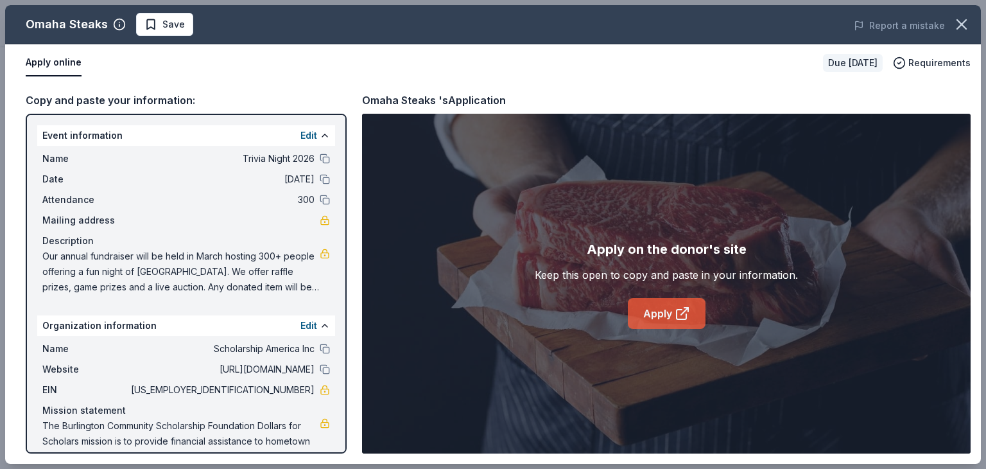
click at [677, 316] on icon at bounding box center [682, 313] width 15 height 15
click at [963, 26] on icon "button" at bounding box center [961, 24] width 9 height 9
